Goal: Answer question/provide support: Share knowledge or assist other users

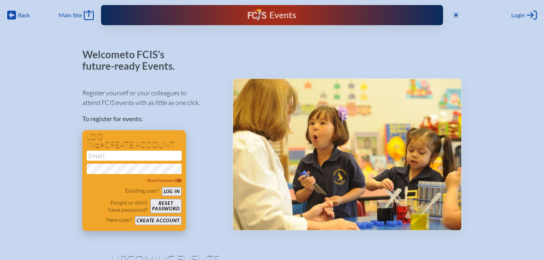
type input "[EMAIL_ADDRESS][DOMAIN_NAME]"
click at [175, 192] on button "Log in" at bounding box center [172, 191] width 20 height 9
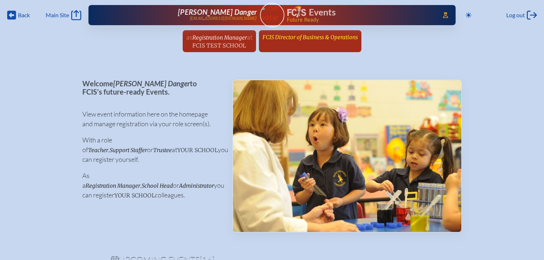
click at [287, 41] on link "FCIS Director of Business & Operations since [DATE]" at bounding box center [310, 37] width 101 height 14
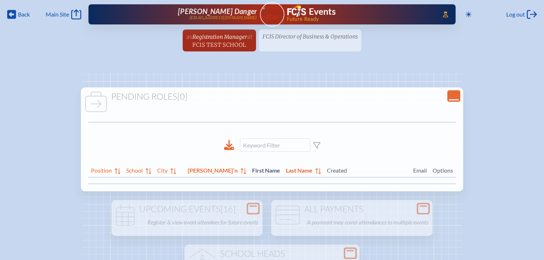
scroll to position [0, 5]
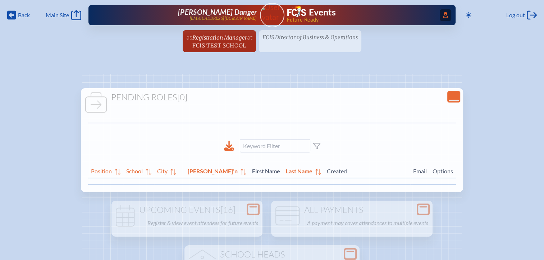
click at [440, 13] on span "Access Users..." at bounding box center [446, 15] width 12 height 12
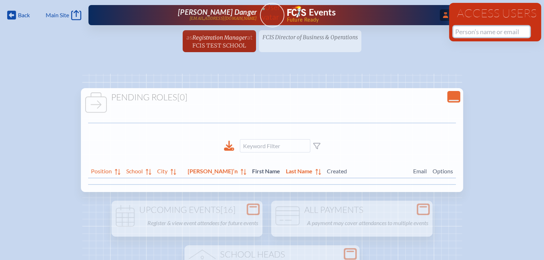
click at [467, 31] on input "text" at bounding box center [491, 31] width 76 height 11
paste input "text"
click at [457, 29] on input "text" at bounding box center [491, 31] width 76 height 11
drag, startPoint x: 475, startPoint y: 32, endPoint x: 443, endPoint y: 32, distance: 31.6
click at [443, 32] on div "Back Back Main Site Main Site Toggle to Dark Mode Log out Log out ...Close Acce…" at bounding box center [272, 28] width 544 height 56
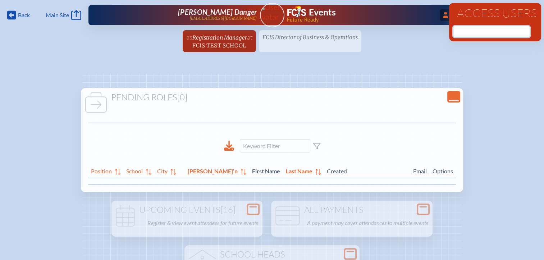
paste input "[PERSON_NAME]"
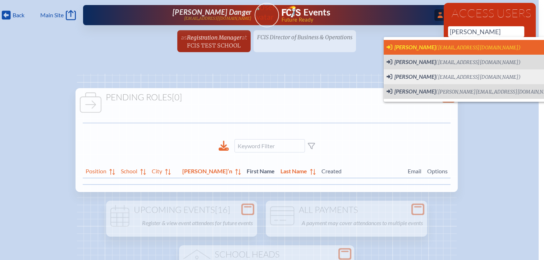
click at [407, 45] on span "[PERSON_NAME]" at bounding box center [414, 47] width 41 height 7
type input "[EMAIL_ADDRESS][DOMAIN_NAME]"
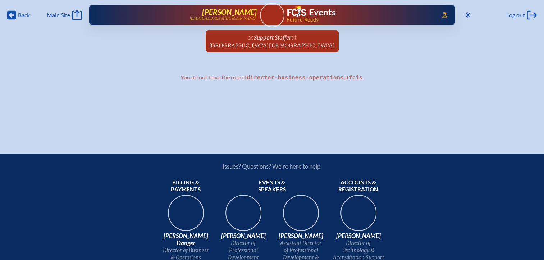
click at [244, 19] on p "[EMAIL_ADDRESS][DOMAIN_NAME]" at bounding box center [223, 18] width 68 height 5
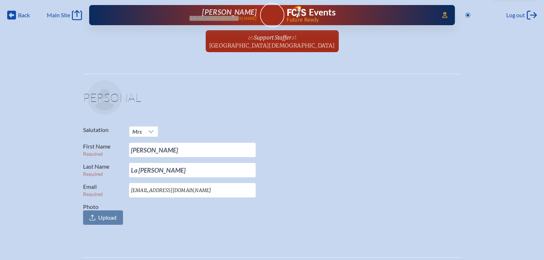
drag, startPoint x: 257, startPoint y: 19, endPoint x: 213, endPoint y: 19, distance: 43.9
click at [213, 19] on div "Access Users... Melissa La Rosa mlarosa@wcsmiami.org Events Future Ready" at bounding box center [272, 15] width 366 height 20
copy p "[EMAIL_ADDRESS][DOMAIN_NAME]"
drag, startPoint x: 68, startPoint y: 44, endPoint x: 168, endPoint y: 1, distance: 109.1
click at [68, 44] on ul "as Support Staffer at Westminster Christian School since August 9th, 2021" at bounding box center [272, 43] width 544 height 26
